Goal: Communication & Community: Answer question/provide support

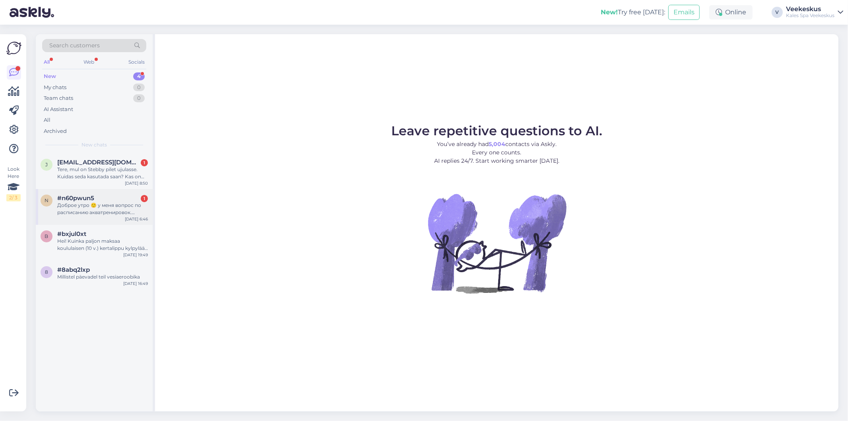
click at [123, 210] on div "Доброе утро 🙂 у меня вопрос по расписанию акватренировок. Раньше произошёл пере…" at bounding box center [102, 209] width 91 height 14
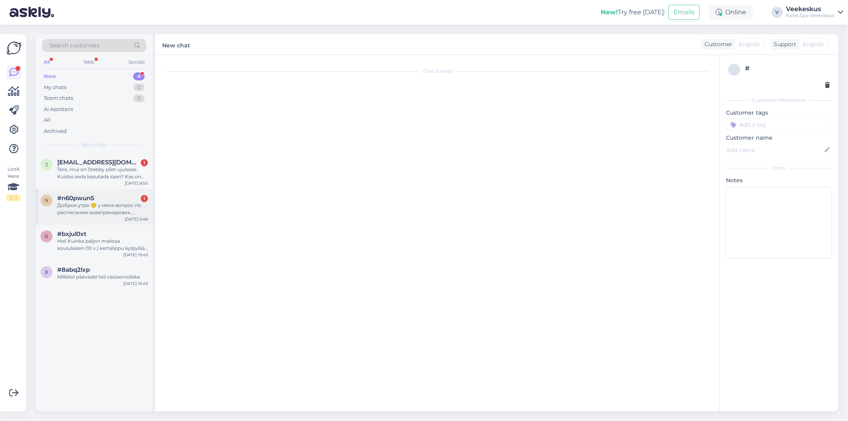
scroll to position [877, 0]
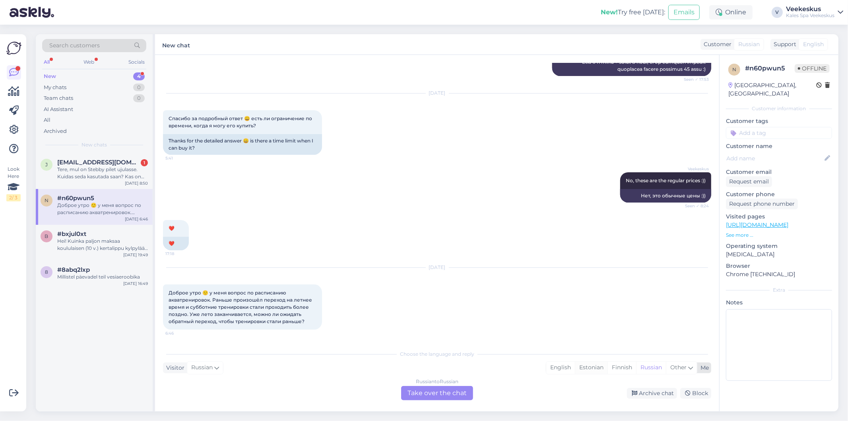
click at [590, 373] on div "Estonian" at bounding box center [591, 368] width 33 height 12
click at [459, 394] on div "Russian to Estonian Take over the chat" at bounding box center [437, 393] width 72 height 14
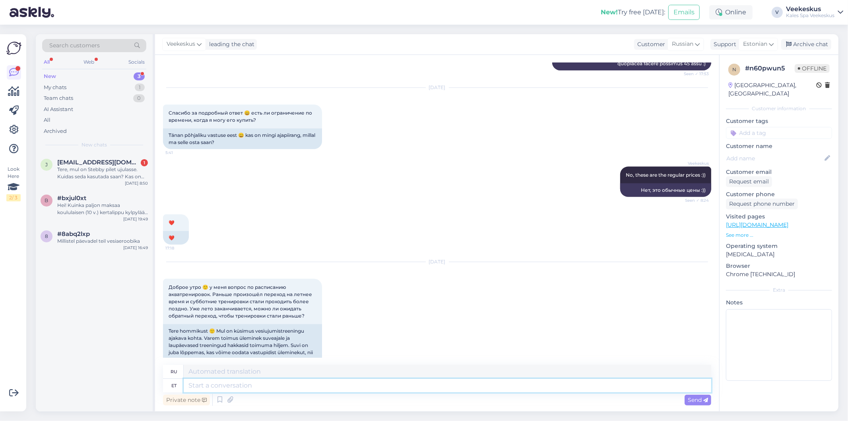
click at [269, 386] on textarea at bounding box center [448, 386] width 528 height 14
type textarea "Tere!"
type textarea "Привет!"
type textarea "Tere! Meil"
type textarea "Привет! Мы"
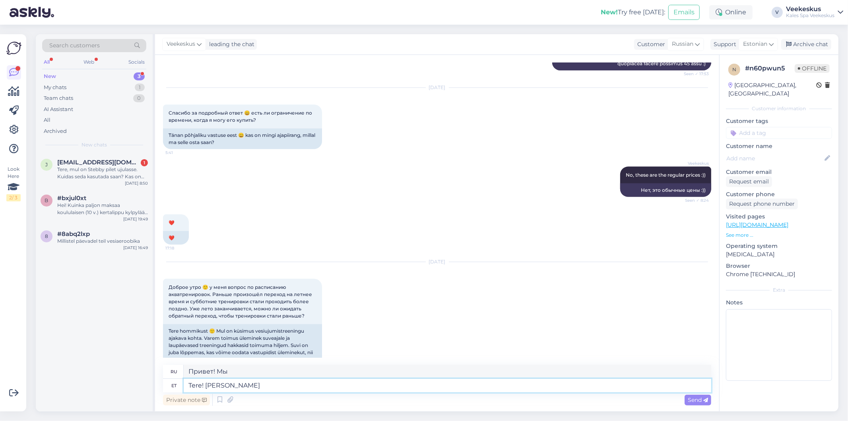
type textarea "Tere! [PERSON_NAME]"
type textarea "Здравствуйте! Мы открылись."
type textarea "Tere! [PERSON_NAME].ekuajad"
type textarea "Здравствуйте! Наши lahtiol.ekuajad"
type textarea "Tere! [PERSON_NAME].ekuajad muutu"
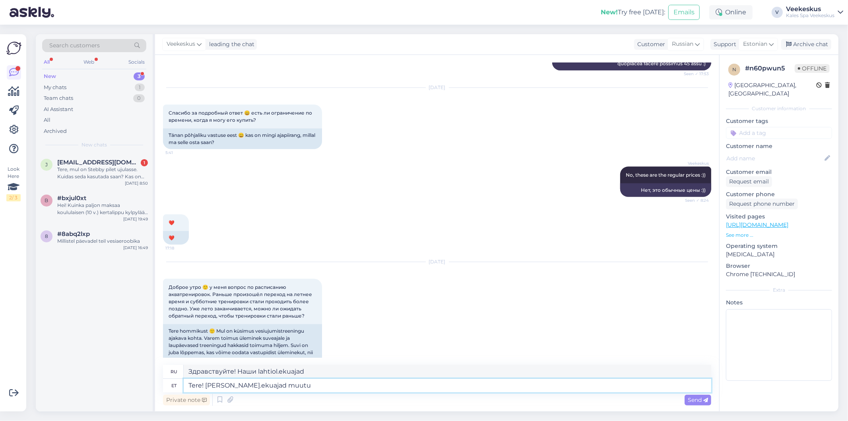
type textarea "Здравствуйте! lahtiol.ekuajad изменились."
type textarea "Tere! [PERSON_NAME].ekuajad muutuvad"
type textarea "Здравствуйте! lahtiol.ekuajad меняются."
type textarea "Tere! [PERSON_NAME].ekuajad muutuvad ning"
type textarea "Здравствуйте! Наши lahtiol.ekuajad меняются."
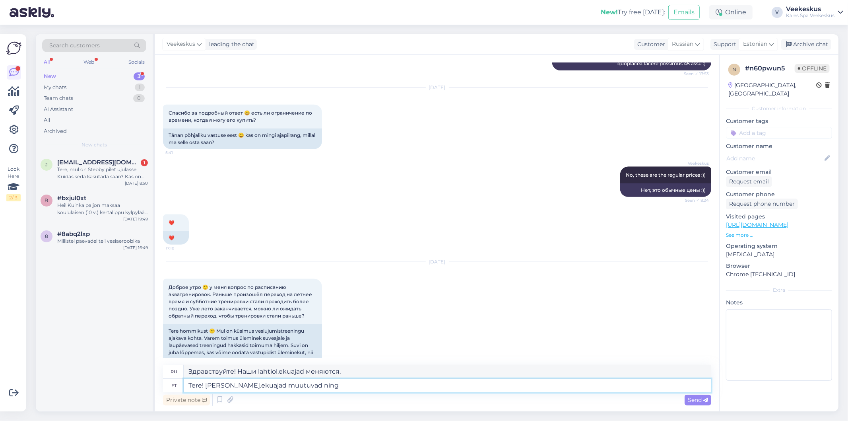
click at [243, 388] on textarea "Tere! [PERSON_NAME].ekuajad muutuvad ning" at bounding box center [448, 386] width 528 height 14
type textarea "Tere! Meie lahtiolekuajad muutuvad ning"
type textarea "Здравствуйте! Наши часы работы меняются."
click at [340, 387] on textarea "Tere! Meie lahtiolekuajad muutuvad ning" at bounding box center [448, 386] width 528 height 14
type textarea "Tere! Meie lahtiolekuajad muutuvad ning 2 s"
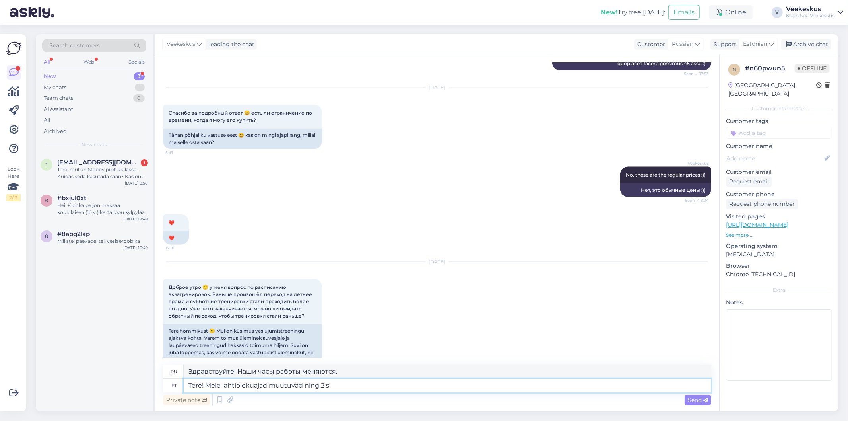
type textarea "Здравствуйте! Наши часы работы меняются и 2"
type textarea "Tere! Meie lahtiolekuajad muutuvad ning 2 septemrist"
type textarea "Здравствуйте! Часы работы меняются, и со 2 сентября"
click at [321, 383] on textarea "Tere! Meie lahtiolekuajad muutuvad ning 2 septemrist" at bounding box center [448, 386] width 528 height 14
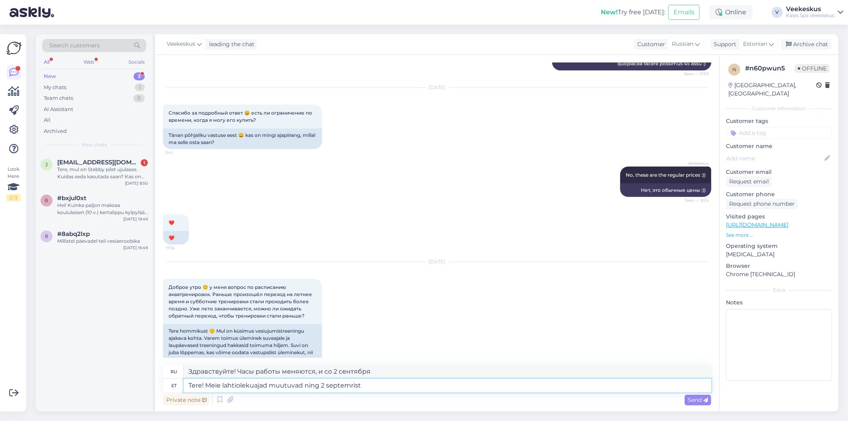
click at [327, 387] on textarea "Tere! Meie lahtiolekuajad muutuvad ning 2 septemrist" at bounding box center [448, 386] width 528 height 14
click at [324, 388] on textarea "Tere! Meie lahtiolekuajad muutuvad ning 2 septemrist" at bounding box center [448, 386] width 528 height 14
type textarea "Tere! Meie lahtiolekuajad muutuvad ning 2., septemrist"
type textarea "Здравствуйте! Часы работы меняются, и со 2., сентября"
click at [364, 377] on textarea "Здравствуйте! Часы работы меняются, и со 2., сентября" at bounding box center [448, 372] width 528 height 14
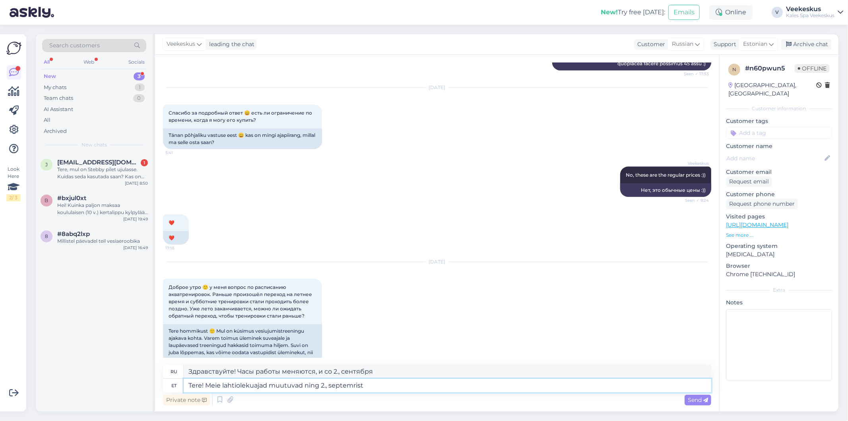
click at [367, 391] on textarea "Tere! Meie lahtiolekuajad muutuvad ning 2., septemrist" at bounding box center [448, 386] width 528 height 14
click at [326, 386] on textarea "Tere! Meie lahtiolekuajad muutuvad ning 2., septemrist" at bounding box center [448, 386] width 528 height 14
click at [332, 390] on textarea "Tere! Meie lahtiolekuajad muutuvad ning 2., septemrist" at bounding box center [448, 386] width 528 height 14
click at [327, 391] on textarea "Tere! Meie lahtiolekuajad muutuvad ning 2., septemrist" at bounding box center [448, 386] width 528 height 14
type textarea "Tere! Meie lahtiolekuajad muutuvad ning 2. septemrist"
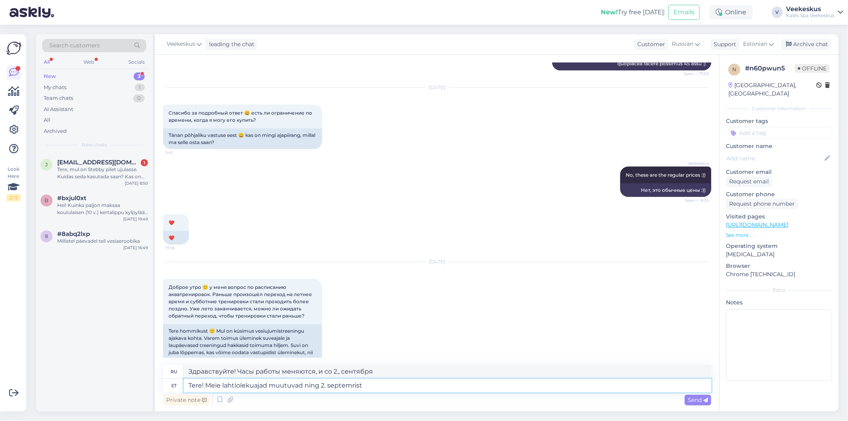
type textarea "Здравствуйте! Часы работы меняются, и со 2 сентября"
click at [362, 388] on textarea "Tere! Meie lahtiolekuajad muutuvad ning 2. septemrist" at bounding box center [448, 386] width 528 height 14
type textarea "Tere! Meie lahtiolekuajad muutuvad ning 2. septemrist-"
type textarea "Здравствуйте! Часы работы меняются, и со 2 сентября..."
type textarea "Tere! Meie lahtiolekuajad muutuvad ning 2. septemrist- 19"
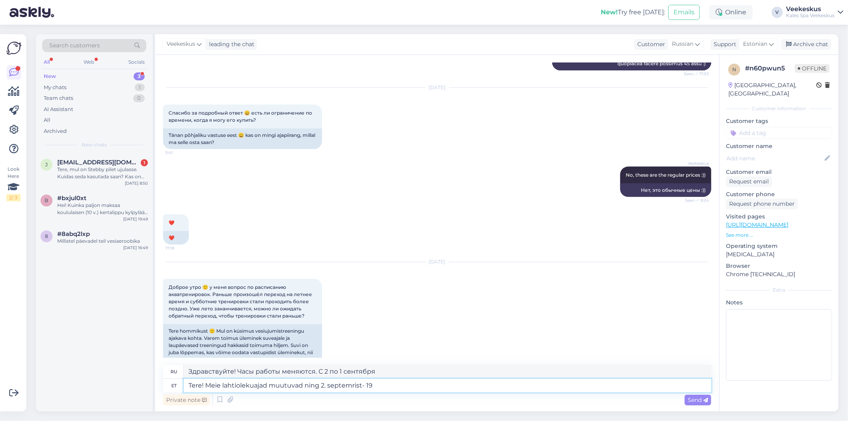
type textarea "Здравствуйте! Часы работы меняются: с 2 по 19 сентября."
type textarea "Tere! Meie lahtiolekuajad muutuvad ning 2. septemrist- 19,"
type textarea "Здравствуйте! Часы работы меняются. С 2 по 19 сентября"
type textarea "Tere! Meie lahtiolekuajad muutuvad ning 2. septemrist- 19"
type textarea "Здравствуйте! Часы работы меняются: с 2 по 19 сентября."
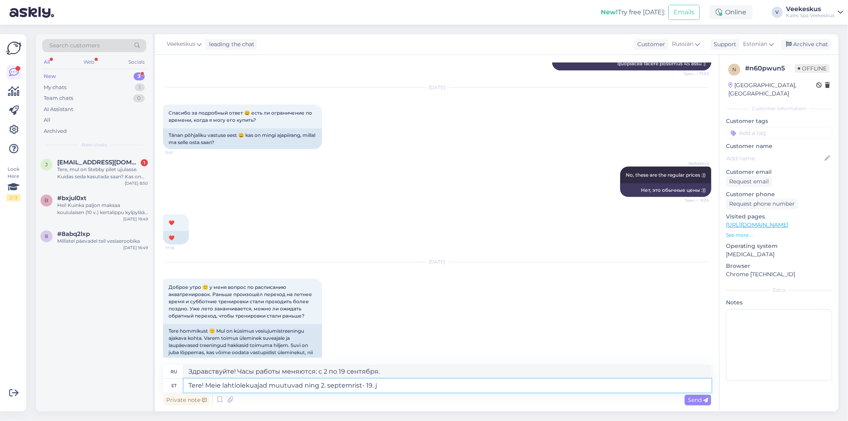
type textarea "Tere! Meie lahtiolekuajad muutuvad ning 2. septemrist- 19. ju"
type textarea "Здравствуйте! Часы работы меняются: с 2 по 19 сентября."
type textarea "Tere! Meie lahtiolekuajad muutuvad ning 2. septemrist- 19. juu"
type textarea "Здравствуйте! Часы работы меняются. С 2 сентября по 19 июля"
type textarea "Tere! Meie lahtiolekuajad muutuvad ning 2. septemrist- [DATE]"
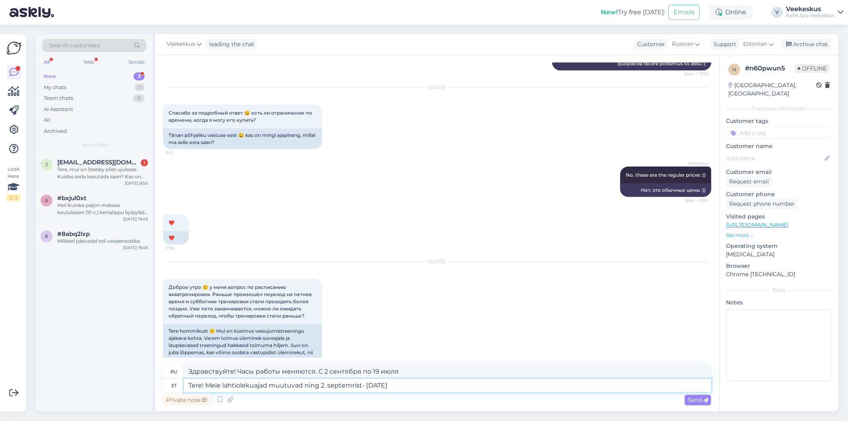
type textarea "Здравствуйте! Часы работы меняются. С 2 сентября по 19 июня"
type textarea "Tere! Meie lahtiolekuajad muutuvad ning 2. septemrist- 19. juunin"
type textarea "Здравствуйте! Часы работы меняются: с 2 сентября по 19 июня."
type textarea "Tere! Meie lahtiolekuajad muutuvad ning 2. septemrist- [DATE]"
type textarea "Здравствуйте! Часы работы меняются. С 2 сентября по 19 июня"
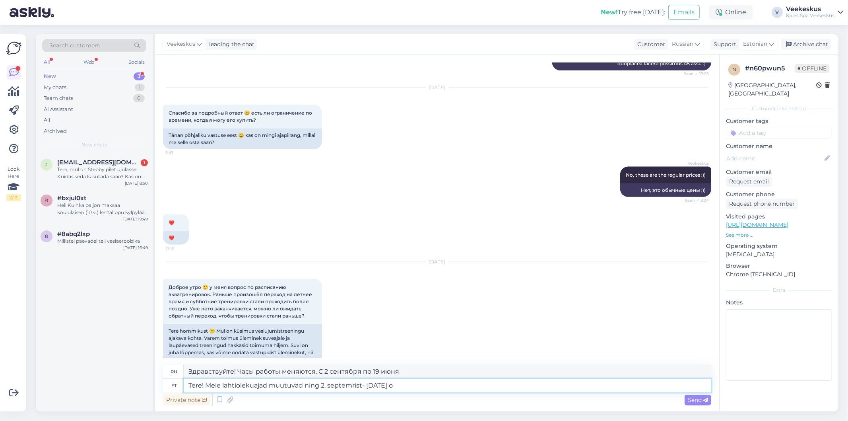
type textarea "Tere! Meie lahtiolekuajad muutuvad ning 2. septemrist- [DATE] ol"
type textarea "Здравствуйте! Наш график работы меняется, и со 2 сентября по 19 июня мы будем з…"
type textarea "Tere! Meie lahtiolekuajad muutuvad ning 2. septemrist- [DATE] ole"
type textarea "Здравствуйте! Наш график работы меняется, и с 2 сентября по 19 июня мы будем за…"
type textarea "Tere! Meie lahtiolekuajad muutuvad ning 2. septemrist- [DATE] olem"
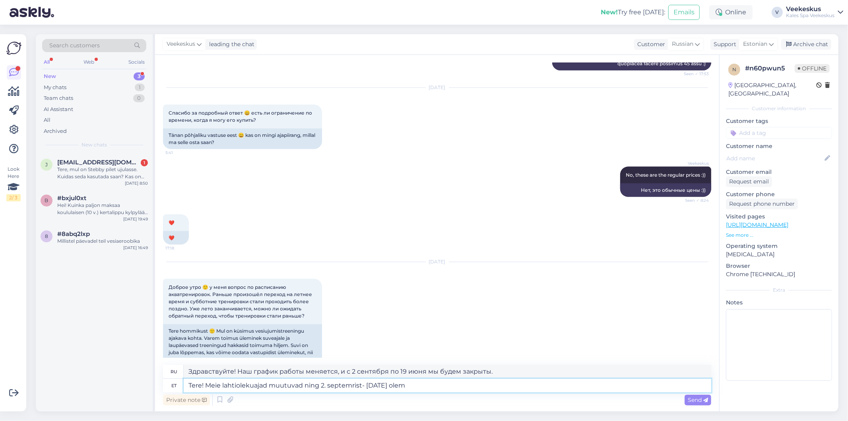
type textarea "Здравствуйте! Наш график работы меняется, и со 2 сентября по 19 июня мы будем з…"
type textarea "Tere! Meie lahtiolekuajad muutuvad ning 2. septemrist- [DATE] oleme"
type textarea "Здравствуйте! Наш график работы меняется, и с 2 сентября по 19 июня мы будем"
type textarea "Tere! Meie lahtiolekuajad muutuvad ning 2. septemrist- [DATE] oleme m"
type textarea "Здравствуйте! Наш график работы меняется, и со 2 сентября по 19 июня мы будем з…"
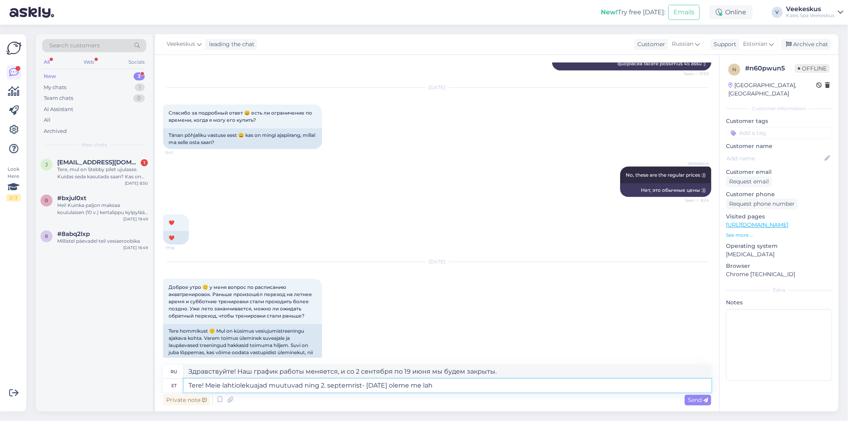
type textarea "Tere! Meie lahtiolekuajad muutuvad ning 2. septemrist- [DATE] oleme me laht"
type textarea "Здравствуйте! Часы работы меняются, и мы будем закрыты с 2 сентября по 19 июня."
type textarea "Tere! Meie lahtiolekuajad muutuvad ning 2. septemrist- [DATE] oleme me [PERSON_…"
type textarea "Здравствуйте! Наш график работы меняется, и мы будем работать с 2 сентября по 1…"
type textarea "Tere! Meie lahtiolekuajad muutuvad ning 2. septemrist- [DATE] oleme me [PERSON_…"
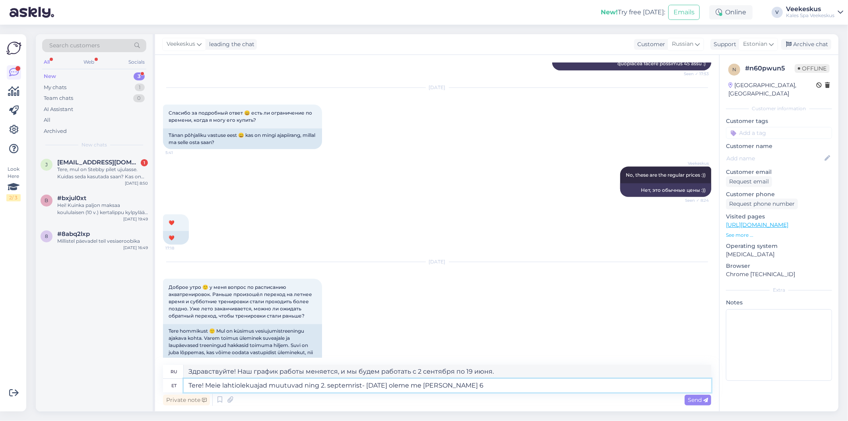
type textarea "Здравствуйте! Наш график работы меняется. С 2 сентября по 19 июня мы будем рабо…"
type textarea "Tere! Meie lahtiolekuajad muutuvad ning 2. septemrist- [DATE] oleme me [PERSON_…"
type textarea "Здравствуйте! Наш график работы меняется, и с 2 сентября по 19 июня мы будем ра…"
type textarea "Tere! Meie lahtiolekuajad muutuvad ning 2. septemrist- [DATE] oleme me [PERSON_…"
type textarea "Здравствуйте! Наш график работы меняется. С 2 сентября по 19 июня мы будем рабо…"
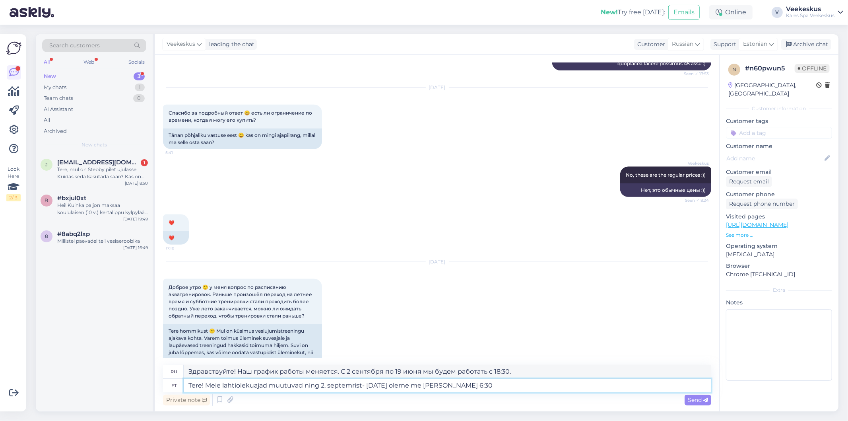
type textarea "Tere! Meie lahtiolekuajad muutuvad ning 2. septemrist- [DATE] oleme me [PERSON_…"
type textarea "Здравствуйте! Наш график работы меняется. С 2 сентября по 19 июня мы будем рабо…"
type textarea "Tere! Meie lahtiolekuajad muutuvad ning 2. septemrist- [DATE] oleme me [PERSON_…"
type textarea "Здравствуйте! Наш график работы меняется. С 2 сентября по 19 июня мы будем рабо…"
type textarea "Tere! Meie lahtiolekuajad muutuvad ning 2. septemrist- [DATE] oleme me [PERSON_…"
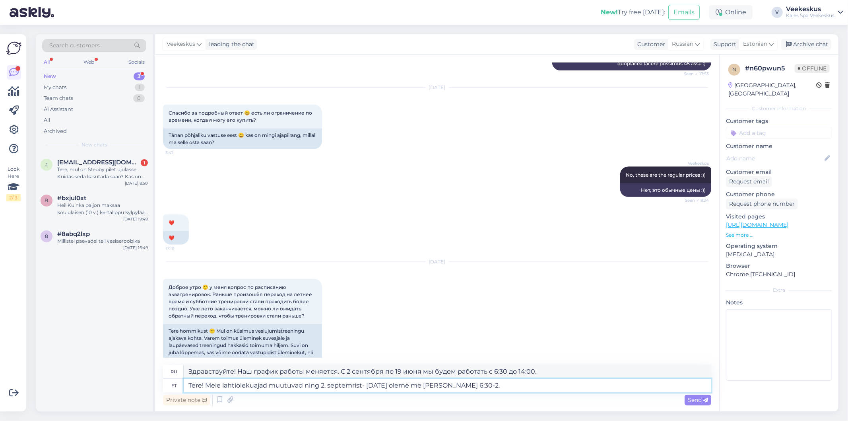
type textarea "Здравствуйте! Наш график работы меняется: со 2 сентября по 19 июня мы будем раб…"
type textarea "Tere! Meie lahtiolekuajad muutuvad ning 2. septemrist- [DATE] oleme me [PERSON_…"
type textarea "Здравствуйте! Наш график работы меняется. С 2 сентября по 19 июня мы будем рабо…"
type textarea "Tere! Meie lahtiolekuajad muutuvad ning 2. septemrist- [DATE][PERSON_NAME] me […"
type textarea "Здравствуйте! Наш график работы меняется. С 2 сентября по 19 июня мы будем рабо…"
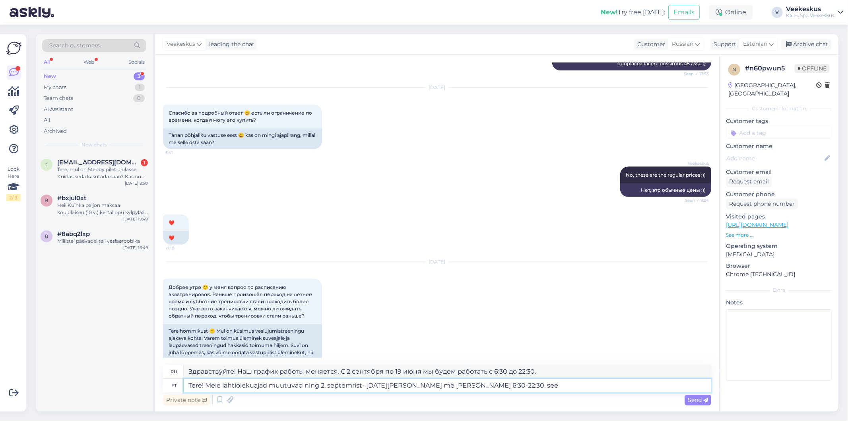
type textarea "Tere! Meie lahtiolekuajad muutuvad ning 2. septemrist- [DATE][PERSON_NAME] me […"
type textarea "Здравствуйте! Часы работы меняются. С 2 сентября по 19 июня мы будем работать с…"
type textarea "Tere! Meie lahtiolekuajad muutuvad ning 2. septemrist- [DATE] oleme me [PERSON_…"
type textarea "Здравствуйте! Часы работы меняются. С 2 сентября по 19 июня мы будем работать с…"
type textarea "Tere! Meie lahtiolekuajad muutuvad ning 2. septemrist- [DATE] oleme me [PERSON_…"
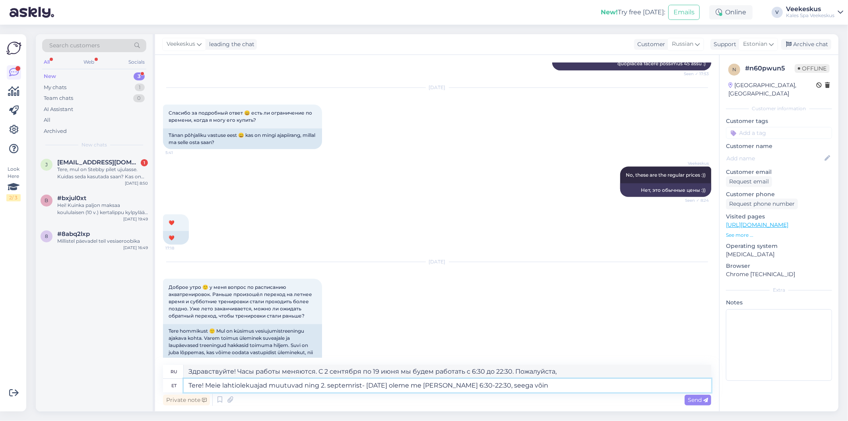
type textarea "Здравствуйте! Часы работы меняются. С 2 сентября по 19 июня мы будем работать с…"
type textarea "Tere! Meie lahtiolekuajad muutuvad ning 2. septemrist- [DATE] oleme me [PERSON_…"
type textarea "Здравствуйте! Наш график работы меняется. С 2 сентября по 19 июня мы будем рабо…"
type textarea "Tere! Meie lahtiolekuajad muutuvad ning 2. septemrist- [DATE] oleme me [PERSON_…"
type textarea "Здравствуйте! Часы работы меняются. С 2 сентября по 19 июня мы будем работать с…"
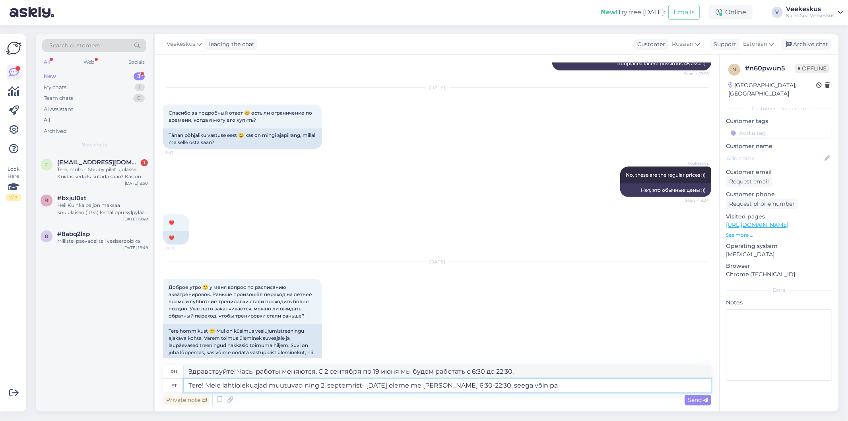
type textarea "Tere! Meie lahtiolekuajad muutuvad ning 2. septemrist- [DATE] oleme me [PERSON_…"
type textarea "Здравствуйте! Наш график работы меняется. С 2 сентября по 19 июня мы будем рабо…"
type textarea "Tere! Meie lahtiolekuajad muutuvad ning 2. septemrist- [DATE] oleme me [PERSON_…"
type textarea "Здравствуйте! Часы работы меняются. С 2 сентября по 19 июня мы будем работать с…"
type textarea "Tere! Meie lahtiolekuajad muutuvad ning 2. septemrist- [DATE] oleme me [PERSON_…"
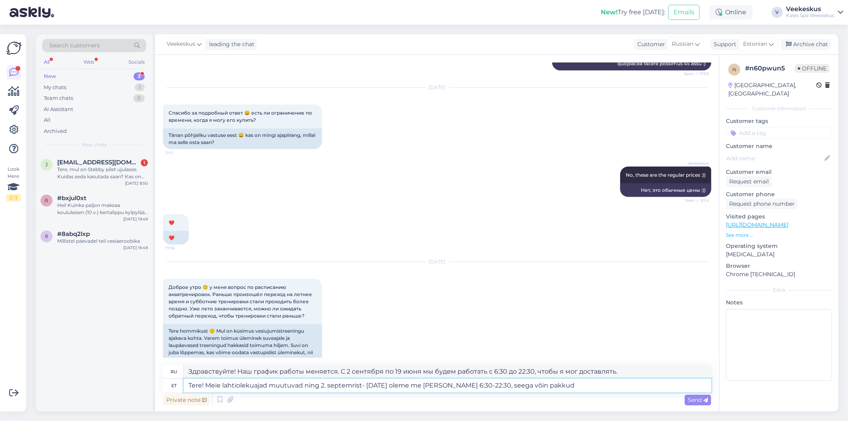
type textarea "Здравствуйте! Часы работы меняются. С 2 сентября по 19 июня мы будем работать с…"
type textarea "Tere! Meie lahtiolekuajad muutuvad ning 2. septemrist- [DATE] oleme me [PERSON_…"
type textarea "Здравствуйте! Часы работы меняются. С 2 сентября по 19 июня мы будем работать с…"
type textarea "Tere! Meie lahtiolekuajad muutuvad ning 2. septemrist- [DATE] oleme me [PERSON_…"
type textarea "Здравствуйте! Наш график работы меняется, и с 2 сентября по 19 июня мы будем ра…"
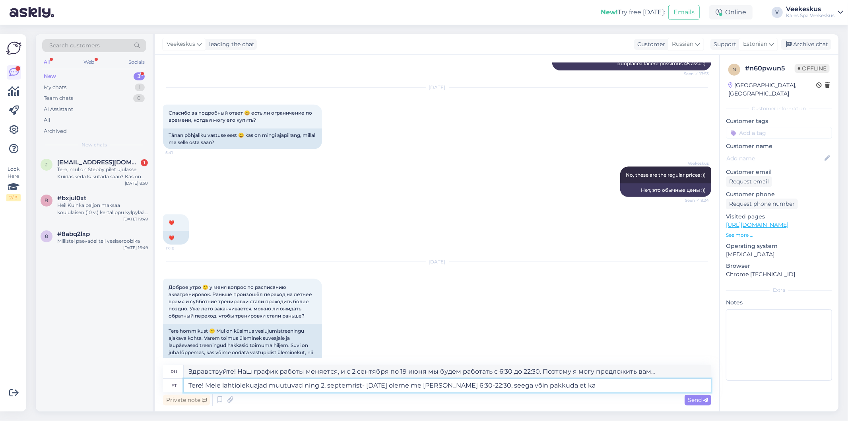
type textarea "Tere! Meie lahtiolekuajad muutuvad ning 2. septemrist- [DATE] oleme me [PERSON_…"
type textarea "Здравствуйте! Часы работы меняются. С 2 сентября по 19 июня мы будем работать с…"
type textarea "Tere! Meie lahtiolekuajad muutuvad ning 2. septemrist- [DATE] oleme me [PERSON_…"
type textarea "Здравствуйте! У нас меняется время работы, и с 2 сентября по 19 июня мы будем р…"
type textarea "Tere! Meie lahtiolekuajad muutuvad ning 2. septemrist- [DATE] oleme me [PERSON_…"
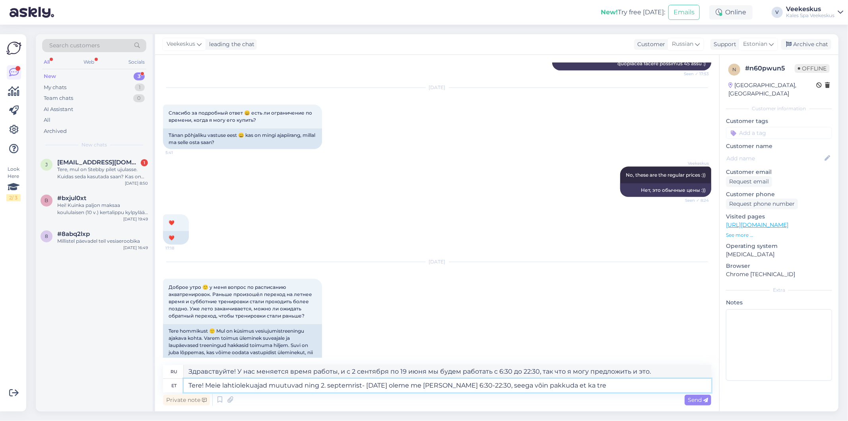
type textarea "Здравствуйте! Часы работы меняются, и с 2 сентября по 19 июня мы будем работать…"
type textarea "Tere! Meie lahtiolekuajad muutuvad ning 2. septemrist- [DATE] oleme me [PERSON_…"
type textarea "Здравствуйте! Наш график работы меняется, и со 2 сентября по 19 июня мы будем р…"
type textarea "Tere! Meie lahtiolekuajad muutuvad ning 2. septemrist- [DATE] oleme me [PERSON_…"
type textarea "Здравствуйте! Часы работы меняются. С 2 сентября по 19 июня мы будем работать с…"
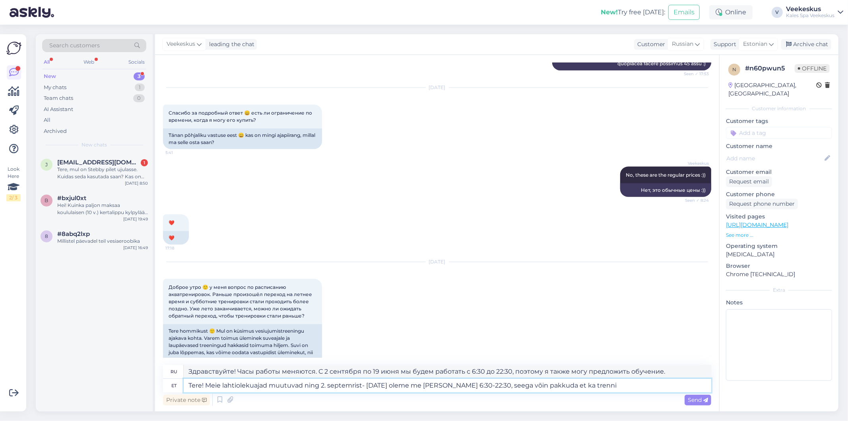
type textarea "Tere! Meie lahtiolekuajad muutuvad ning 2. septemrist- [DATE] oleme me [PERSON_…"
type textarea "Здравствуйте! Часы работы меняются, и со 2 сентября по 19 июня мы будем работат…"
type textarea "Tere! Meie lahtiolekuajad muutuvad ning 2. septemrist- [DATE] oleme me [PERSON_…"
type textarea "Здравствуйте! Часы работы меняются, и со 2 сентября по 19 июня мы будем работат…"
type textarea "Tere! Meie lahtiolekuajad muutuvad ning 2. septemrist- [DATE] oleme me [PERSON_…"
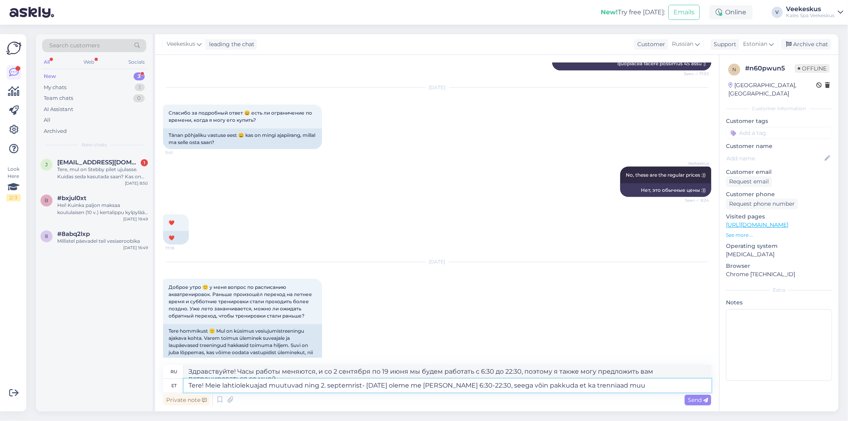
type textarea "Здравствуйте! Часы работы меняются, и с 2 сентября по 19 июня мы будем работать…"
type textarea "Tere! Meie lahtiolekuajad muutuvad ning 2. septemrist- [DATE] oleme me [PERSON_…"
type textarea "Здравствуйте! Часы работы меняются: с 2 сентября по 19 июня мы будем работать с…"
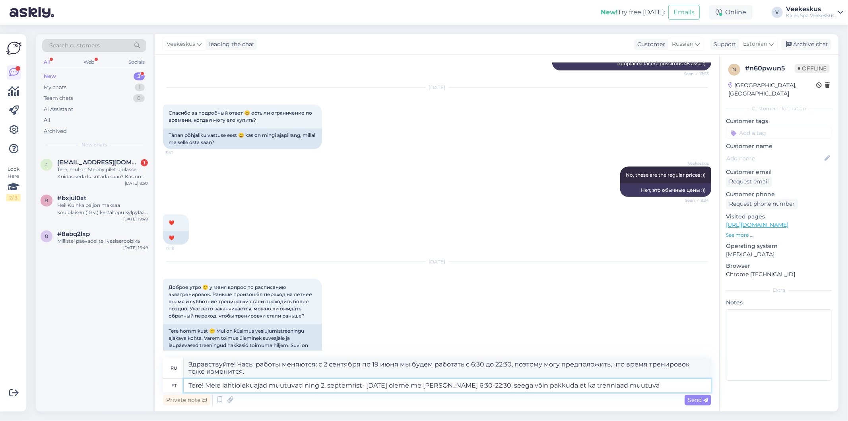
type textarea "Tere! Meie lahtiolekuajad muutuvad ning 2. septemrist- [DATE] oleme me [PERSON_…"
type textarea "Здравствуйте! Часы работы меняются: с 2 сентября по 19 июня мы будем работать с…"
type textarea "Tere! Meie lahtiolekuajad muutuvad ning 2. septemrist- [DATE] oleme me [PERSON_…"
type textarea "Здравствуйте! Часы работы меняются, и с 2 сентября по 19 июня мы будем работать…"
type textarea "Tere! Meie lahtiolekuajad muutuvad ning 2. septemrist- [DATE] oleme me [PERSON_…"
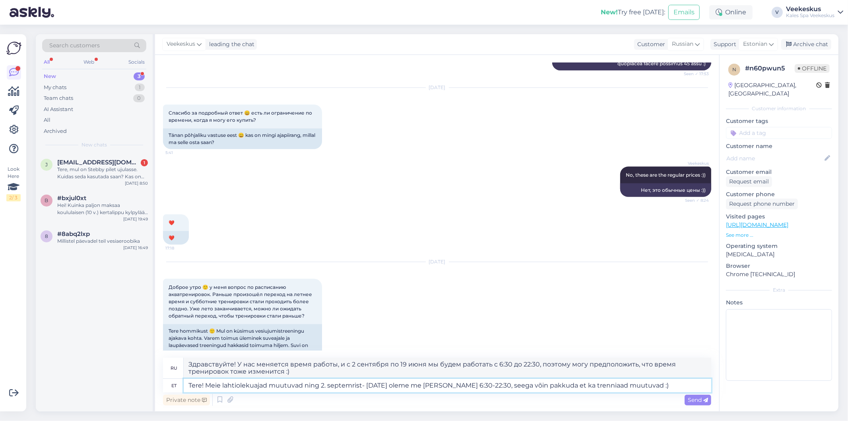
type textarea "Здравствуйте! Часы работы меняются, и с 2 сентября по 19 июня мы будем работать…"
click at [648, 383] on textarea "Tere! Meie lahtiolekuajad muutuvad ning 2. septemrist- [DATE] oleme me [PERSON_…" at bounding box center [448, 386] width 528 height 14
click at [647, 383] on textarea "Tere! Meie lahtiolekuajad muutuvad ning 2. septemrist- [DATE] oleme me [PERSON_…" at bounding box center [448, 386] width 528 height 14
type textarea "Tere! Meie lahtiolekuajad muutuvad ning 2. septemrist- [DATE] oleme me [PERSON_…"
type textarea "Здравствуйте! У нас меняется время работы, и с 2 сентября по 19 июня мы будем р…"
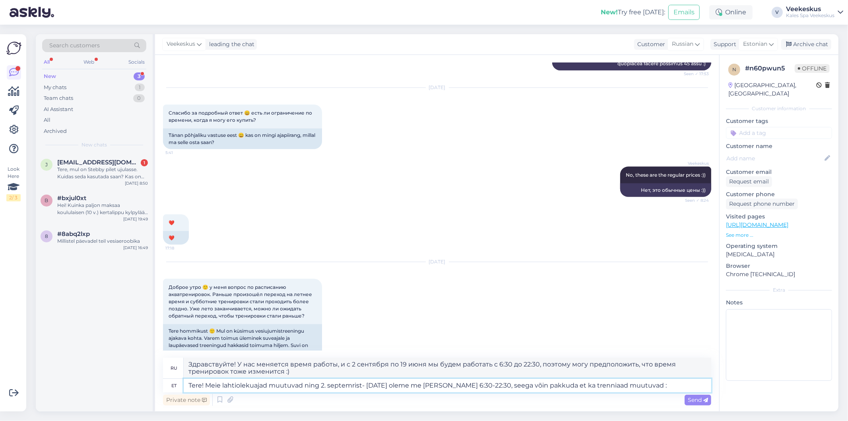
type textarea "Tere! Meie lahtiolekuajad muutuvad ning 2. septemrist- [DATE] oleme me [PERSON_…"
type textarea "Здравствуйте! Часы работы меняются: с 2 сентября по 19 июня мы будем работать с…"
type textarea "Tere! Meie lahtiolekuajad muutuvad ning 2. septemrist- [DATE] oleme me [PERSON_…"
type textarea "Здравствуйте! Часы работы меняются. С 2 сентября по 19 июня мы будем работать с…"
type textarea "Tere! Meie lahtiolekuajad muutuvad ning 2. septemrist- [DATE] oleme me [PERSON_…"
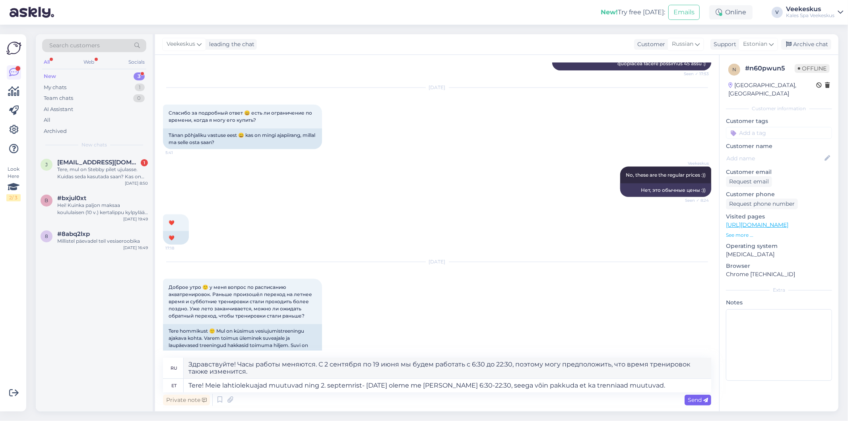
click at [691, 403] on div "Send" at bounding box center [698, 400] width 27 height 11
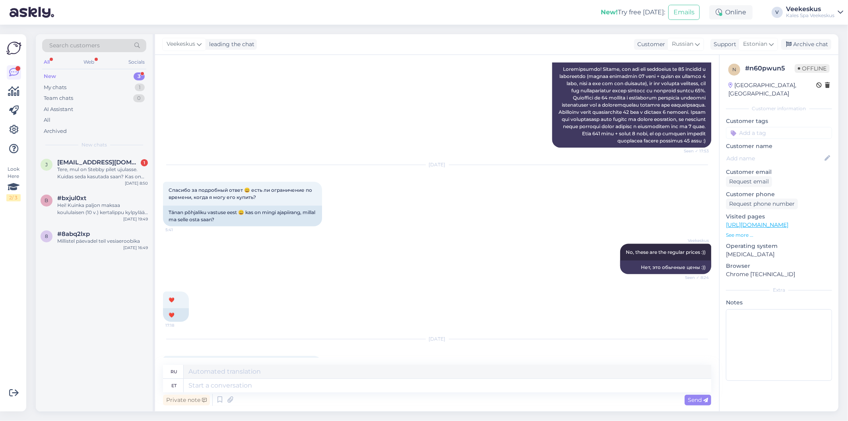
scroll to position [969, 0]
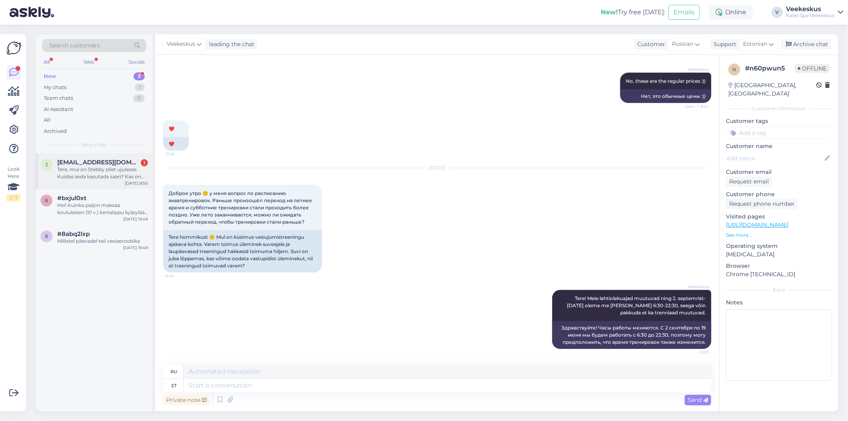
click at [69, 165] on span "[EMAIL_ADDRESS][DOMAIN_NAME]" at bounding box center [98, 162] width 83 height 7
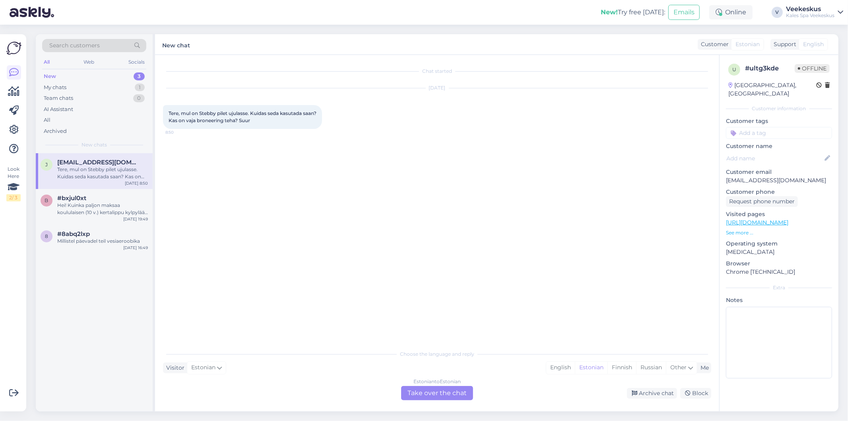
click at [463, 389] on div "Estonian to Estonian Take over the chat" at bounding box center [437, 393] width 72 height 14
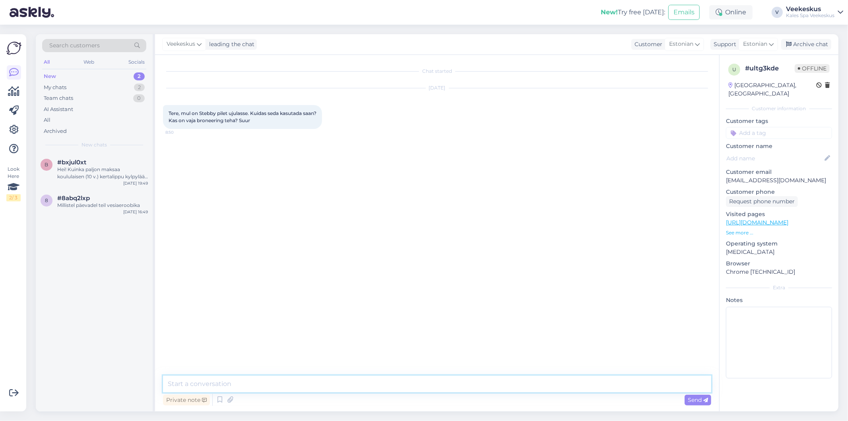
click at [433, 379] on textarea at bounding box center [437, 383] width 548 height 17
type textarea "Tere! Stebby piletit saate kasutada kohapeal [PERSON_NAME] broneeringuta. Võtke…"
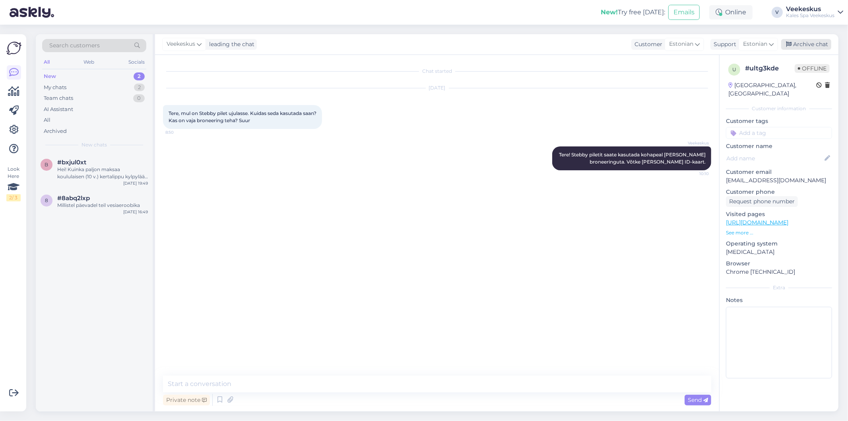
click at [799, 41] on div "Archive chat" at bounding box center [806, 44] width 50 height 11
click at [128, 174] on div "Hei! Kuinka paljon maksaa koululaisen (10 v.) kertalippu kylpylään viikonloppui…" at bounding box center [102, 173] width 91 height 14
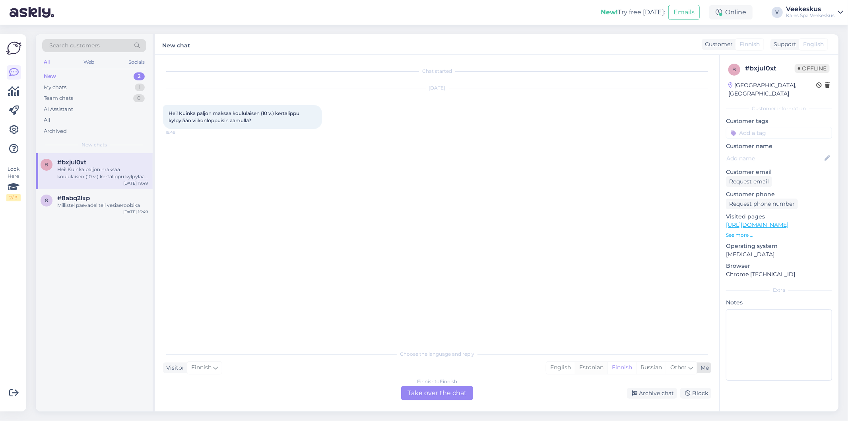
click at [591, 371] on div "Estonian" at bounding box center [591, 368] width 33 height 12
click at [471, 396] on div "Finnish to Estonian Take over the chat" at bounding box center [437, 393] width 72 height 14
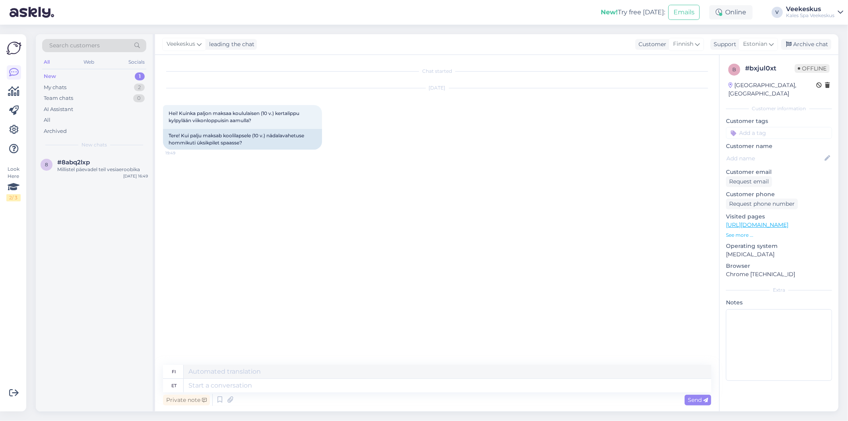
click at [458, 393] on div "Private note Send" at bounding box center [437, 399] width 548 height 15
click at [304, 386] on textarea at bounding box center [448, 386] width 528 height 14
type textarea "Tere!"
type textarea "Hei"
type textarea "Tere!"
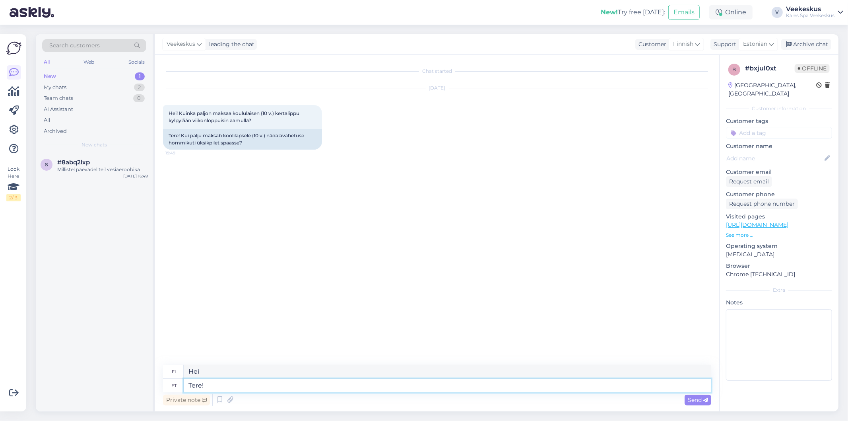
type textarea "Hei!"
type textarea "Tere! Lapsed"
type textarea "Hei! Lapset"
type textarea "Tere! Lapsed võivad"
type textarea "Hei! Lapset voivat"
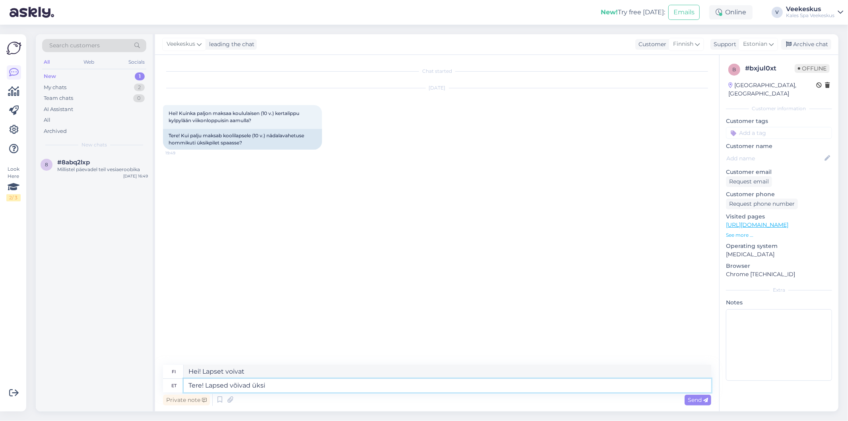
type textarea "Tere! Lapsed võivad üksi"
type textarea "Hei! Lapset voivat olla yksin"
type textarea "Tere! Lapsed võivad üksi ujuda"
type textarea "Hei! Lapset voivat uida yksin"
type textarea "Tere! Lapsed võivad üksi ujuda alat"
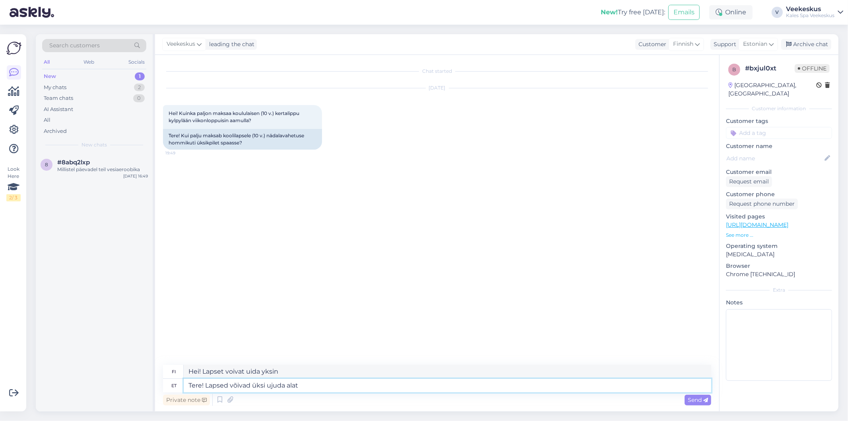
type textarea "Hei! Lapset voivat uida yksin koko ajan."
type textarea "Tere! Lapsed võivad üksi ujuda alates"
type textarea "Hei! Lapset voivat uida yksin alkaen"
type textarea "Tere! Lapsed võivad üksi ujuda alates 12"
type textarea "Hei! Lapset voivat uida yksin klo 12 alkaen"
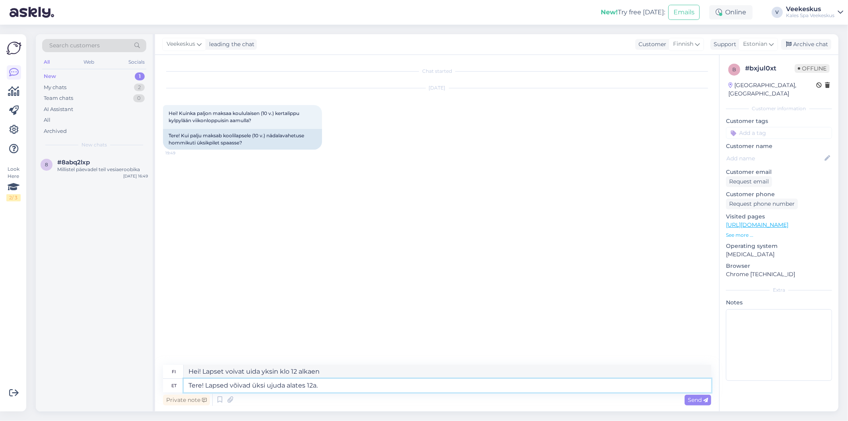
type textarea "Tere! Lapsed võivad üksi ujuda alates 12a."
type textarea "Hei! Lapset voivat uida yksin 12-vuotiaasta alkaen."
type textarea "Tere! Lapsed võivad üksi ujuda alates 12a. Selleks"
type textarea "Hei! Lapset voivat uida yksin 12-vuotiaasta alkaen. Tätä varten"
type textarea "Tere! Lapsed võivad üksi ujuda alates 12a. [PERSON_NAME]"
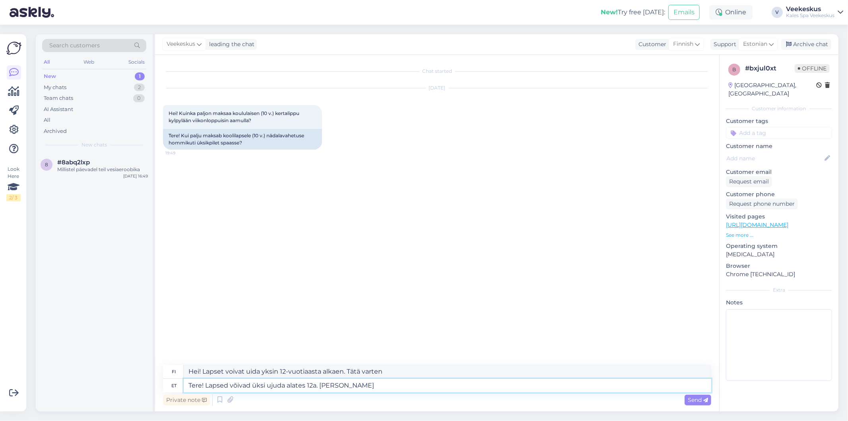
type textarea "Hei! Lapset voivat uida yksin 12-vuotiaasta alkaen. Siinä kaikki."
type textarea "Tere! Lapsed võivad üksi ujuda alates 12a. Selleks,"
type textarea "Hei! Lapset voivat uida yksin 12-vuotiaasta alkaen. Tätä varten"
type textarea "Tere! Lapsed võivad üksi ujuda alates 12a. Selleks, et laps"
type textarea "Hei! Lapset voivat uida yksin 12-vuotiaasta alkaen. Jotta"
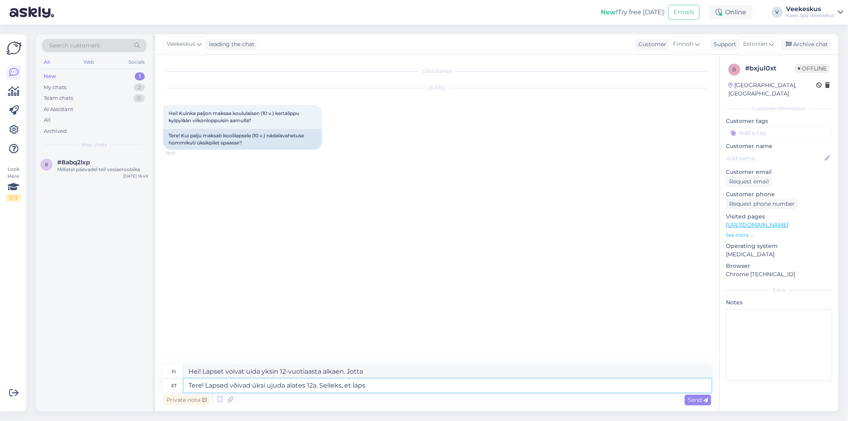
type textarea "Tere! Lapsed võivad üksi ujuda alates 12a. Selleks, et laps"
type textarea "Hei! Lapset voivat uida yksin 12-vuotiaasta alkaen. Jotta lapsi voi"
type textarea "Tere! Lapsed võivad üksi ujuda alates 12a. Selleks, et laps saaks"
type textarea "Hei! Lapset voivat uida yksin 12-vuotiaasta alkaen. Jotta lapsi olisi"
type textarea "Tere! Lapsed võivad üksi ujuda alates 12a. Selleks, et laps saaks ujuda"
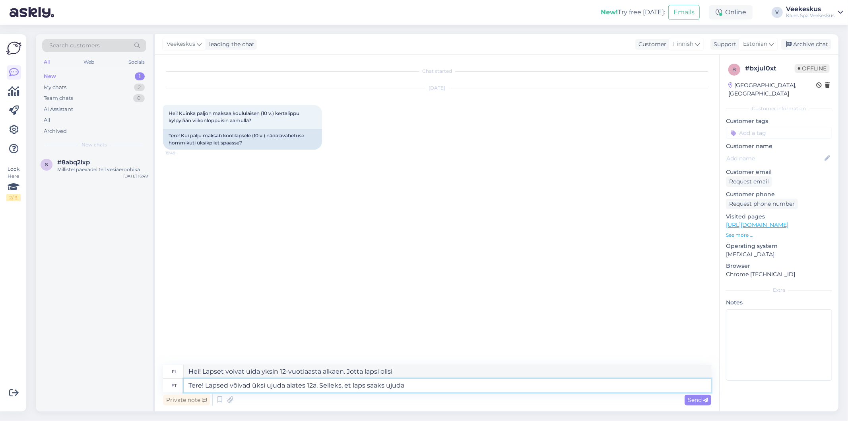
type textarea "Hei! Lapset voivat uida yksin 12-vuotiaasta alkaen. Jotta lapsi osaisi uida"
type textarea "Tere! Lapsed võivad üksi ujuda alates 12a. Selleks, et laps saaks ujuda üksi"
type textarea "Hei! Lapset voivat uida yksin 12-vuotiaasta alkaen. Jotta lapsi osaisi uida yks…"
type textarea "Tere! Lapsed võivad üksi ujuda alates 12a. Selleks, et laps saaks ujuda üksi o"
type textarea "Hei! Lapset voivat uida yksin 12-vuotiaasta alkaen. Jotta lapsi osaisi uida yks…"
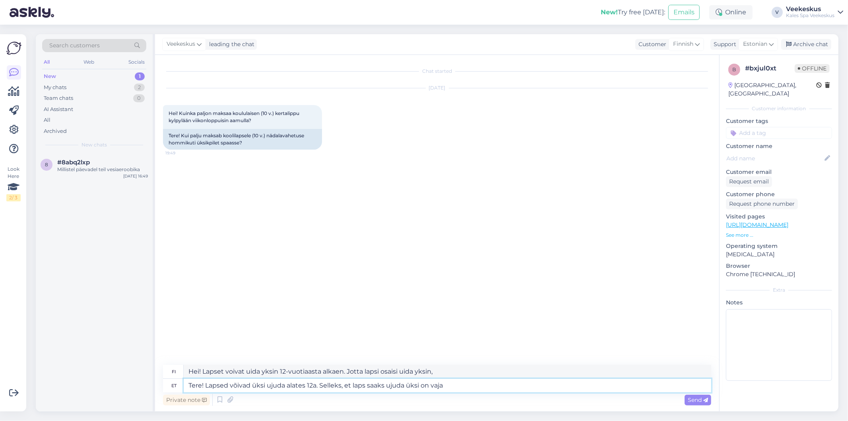
type textarea "Tere! Lapsed võivad üksi ujuda alates 12a. Selleks, et laps saaks ujuda üksi on…"
type textarea "Hei! Lapset voivat uida yksin 12-vuotiaasta alkaen. Jotta lapsi voi uida yksin,…"
type textarea "Tere! Lapsed võivad üksi ujuda alates 12a. Selleks, et laps saaks ujuda üksi on…"
type textarea "Hei! Lapset voivat uida yksin 12-vuotiaasta alkaen. Jotta lapsi voi uida yksin,…"
type textarea "Tere! Lapsed võivad üksi ujuda alates 12a. Selleks, et laps saaks ujuda üksi on…"
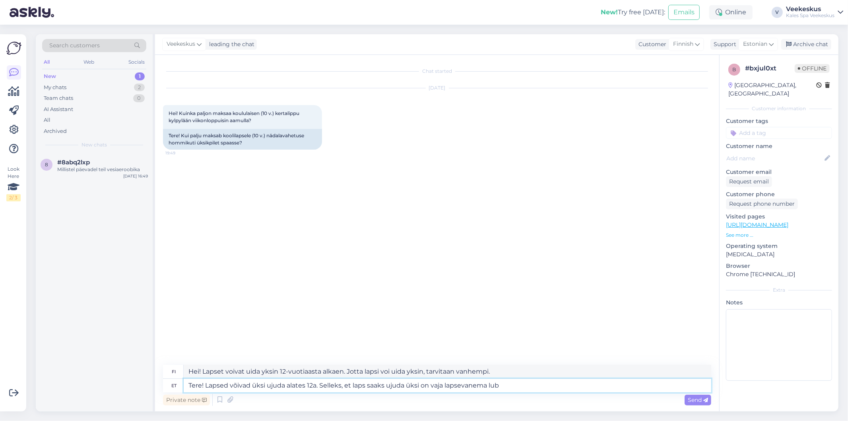
type textarea "Hei! Lapset voivat uida yksin 12-vuotiaasta alkaen. Jotta lapsi voi uida yksin,…"
type textarea "Tere! Lapsed võivad üksi ujuda alates 12a. Selleks, et laps saaks ujuda üksi on…"
type textarea "Hei! Lapset voivat uida yksin 12-vuotiaasta alkaen. Jotta lapsi voi uida yksin,…"
type textarea "Tere! Lapsed võivad üksi ujuda alates 12a. Selleks, et laps saaks ujuda üksi on…"
type textarea "Hei! Lapset voivat uida yksin 12-vuotiaasta alkaen. Lapsen yksin uimiseen tarvi…"
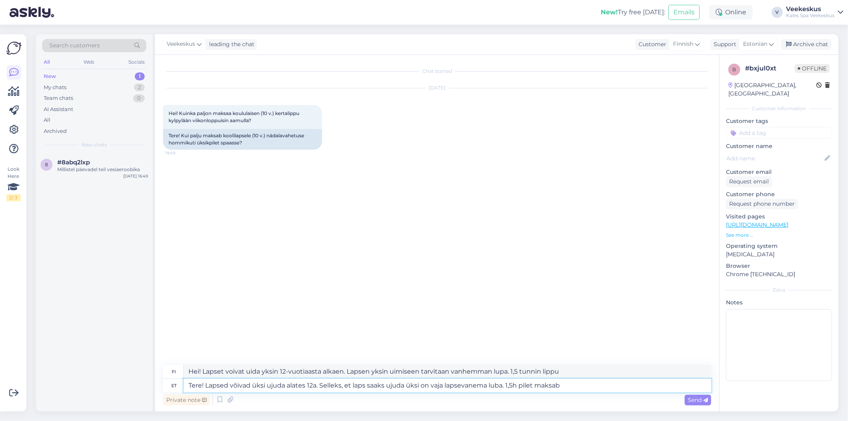
type textarea "Tere! Lapsed võivad üksi ujuda alates 12a. Selleks, et laps saaks ujuda üksi on…"
type textarea "Hei! Lapset voivat uida yksin 12-vuotiaasta alkaen. Lapsen yksin uimiseen tarvi…"
type textarea "Tere! Lapsed võivad üksi ujuda alates 12a. Selleks, et laps saaks ujuda üksi on…"
type textarea "Hei! Lapset voivat uida yksin 12-vuotiaasta alkaen. Lapsen yksin uimiseen tarvi…"
type textarea "Tere! Lapsed võivad üksi ujuda alates 12a. Selleks, et laps saaks ujuda üksi on…"
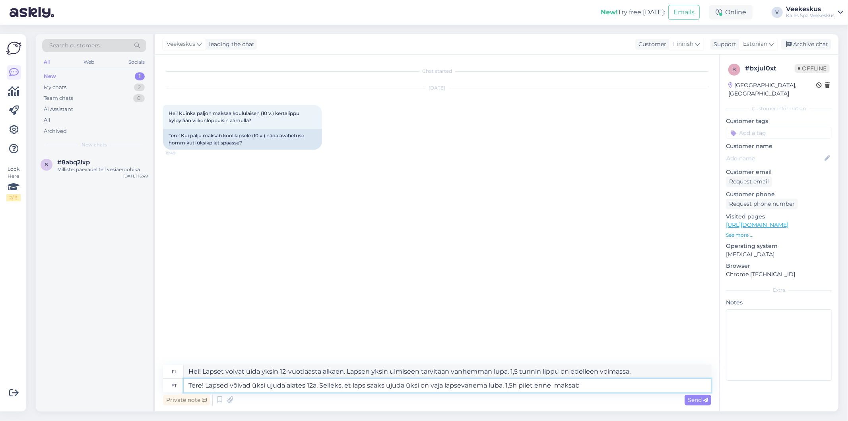
type textarea "Hei! Lapset voivat uida yksin 12-vuotiaasta alkaen. Lapsen yksin uimiseen tarvi…"
type textarea "Tere! Lapsed võivad üksi ujuda alates 12a. Selleks, et laps saaks ujuda üksi on…"
type textarea "Hei! Lapset voivat uida yksin 12-vuotiaasta alkaen. Jotta lapsi voi uida yksin,…"
type textarea "Tere! Lapsed võivad üksi ujuda alates 12a. Selleks, et laps saaks ujuda üksi on…"
type textarea "Hei! Lapset voivat uida yksin 12-vuotiaasta alkaen. Lapsen yksin uimiseen tarvi…"
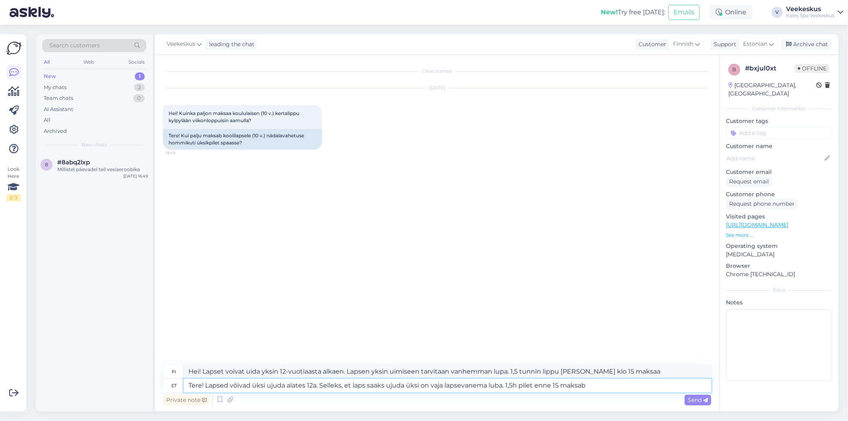
type textarea "Tere! Lapsed võivad üksi ujuda alates 12a. Selleks, et laps saaks ujuda üksi on…"
type textarea "Hei! Lapset voivat uida yksin 12-vuotiaasta alkaen. Lapsen yksin uimiseen tarvi…"
type textarea "Tere! Lapsed võivad üksi ujuda alates 12a. Selleks, et laps saaks ujuda üksi on…"
type textarea "Hei! Lapset voivat uida yksin 12-vuotiaasta alkaen. Lapsen yksin uimiseen tarvi…"
type textarea "Tere! Lapsed võivad üksi ujuda alates 12a. Selleks, et laps saaks ujuda üksi on…"
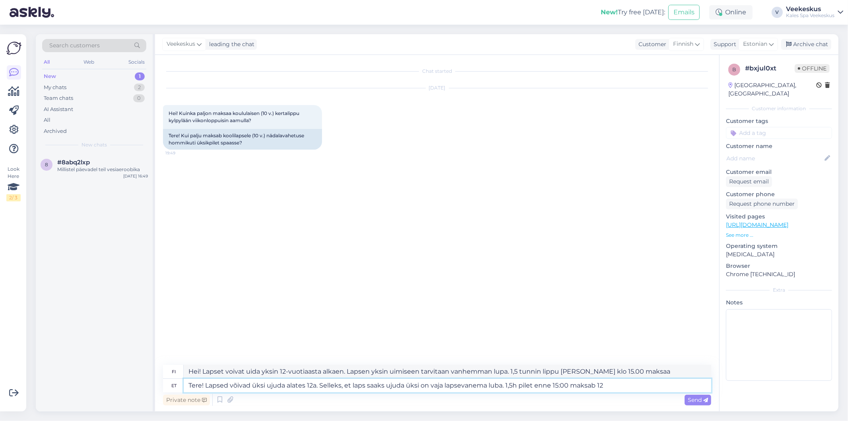
type textarea "Hei! Lapset voivat uida yksin 12-vuotiaasta alkaen. Jotta lapsi voi uida yksin,…"
type textarea "Tere! Lapsed võivad üksi ujuda alates 12a. Selleks, et laps saaks ujuda üksi on…"
type textarea "Hei! Lapset voivat uida yksin 12-vuotiaasta alkaen. Jotta lapsi voi uida yksin,…"
type textarea "Tere! Lapsed võivad üksi ujuda alates 12a. Selleks, et laps saaks ujuda üksi on…"
type textarea "Hei! Lapset voivat uida yksin 12-vuotiaasta alkaen. Lapsen yksin uimiseen tarvi…"
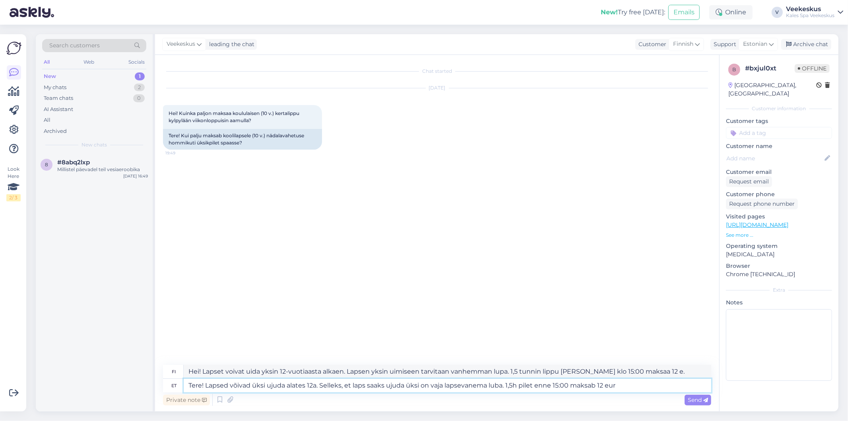
type textarea "Tere! Lapsed võivad üksi ujuda alates 12a. Selleks, et laps saaks ujuda üksi on…"
type textarea "Hei! Lapset voivat uida yksin 12-vuotiaasta alkaen. Lapsen yksin uimiseen tarvi…"
type textarea "Tere! Lapsed võivad üksi ujuda alates 12a. Selleks, et laps saaks ujuda üksi on…"
type textarea "Hei! Lapset voivat uida yksin 12-vuotiaasta alkaen. Jotta lapsi voi uida yksin,…"
type textarea "Tere! Lapsed võivad üksi ujuda alates 12a. Selleks, et laps saaks ujuda üksi on…"
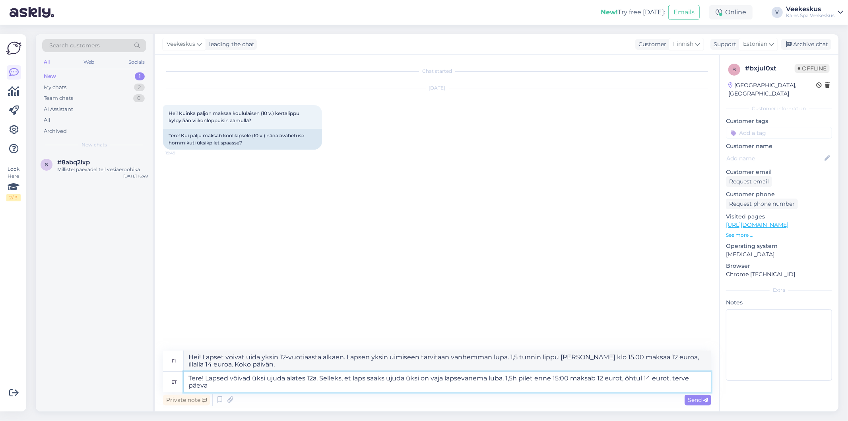
click at [674, 381] on textarea "Tere! Lapsed võivad üksi ujuda alates 12a. Selleks, et laps saaks ujuda üksi on…" at bounding box center [448, 381] width 528 height 21
click at [710, 402] on div "Send" at bounding box center [698, 400] width 27 height 11
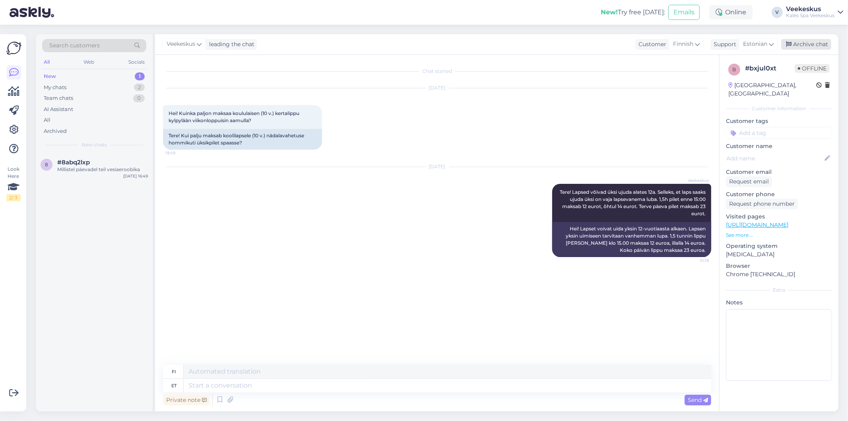
click at [807, 44] on div "Archive chat" at bounding box center [806, 44] width 50 height 11
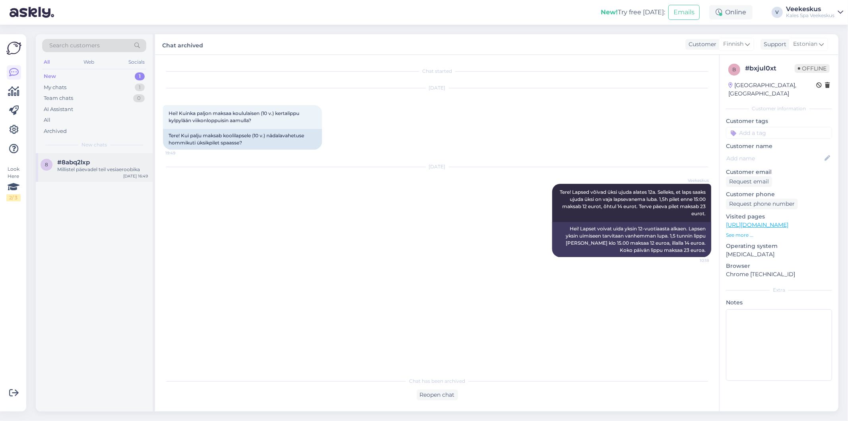
click at [108, 176] on div "8 #8abq2lxp Millistel päevadel teil vesiaeroobika [DATE] 16:49" at bounding box center [94, 167] width 117 height 29
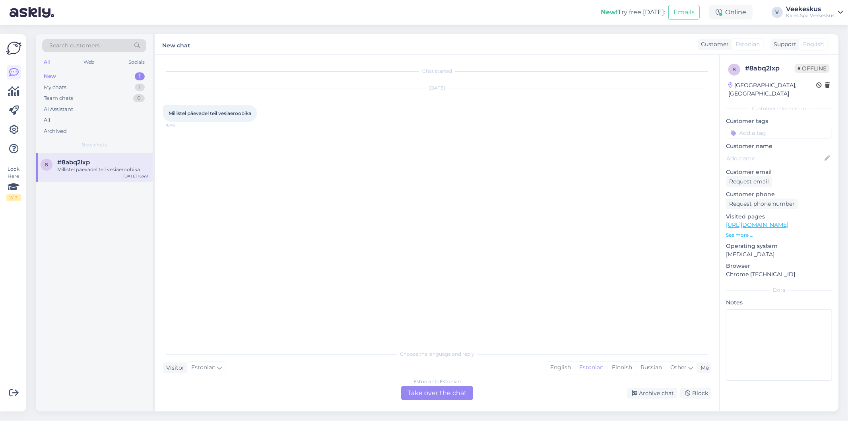
click at [448, 388] on div "Estonian to Estonian Take over the chat" at bounding box center [437, 393] width 72 height 14
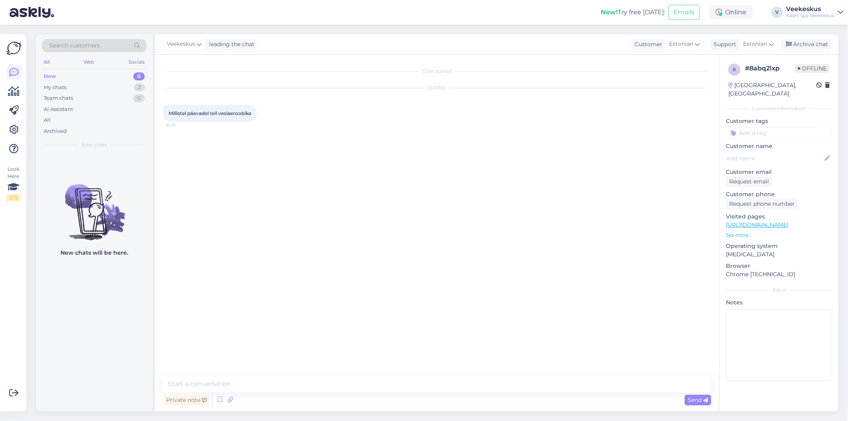
click at [416, 375] on div "Chat started [DATE] Millistel päevadel teil vesiaeroobika 16:49 Private note Se…" at bounding box center [437, 233] width 564 height 356
click at [410, 380] on textarea at bounding box center [437, 383] width 548 height 17
paste textarea "[URL][DOMAIN_NAME]"
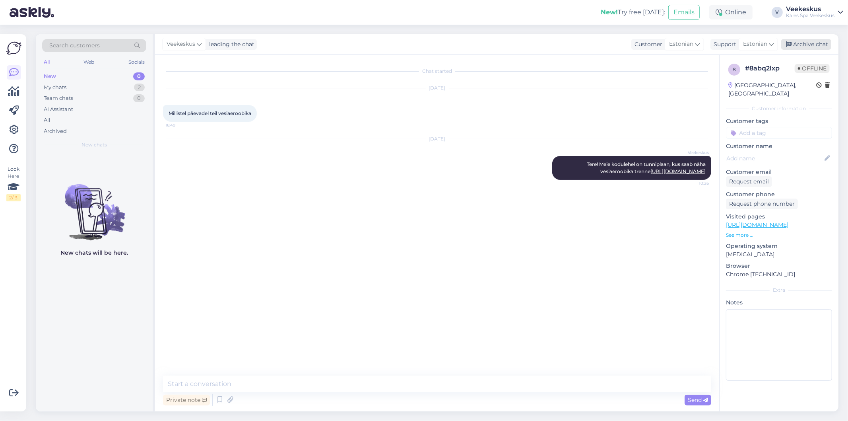
click at [811, 46] on div "Archive chat" at bounding box center [806, 44] width 50 height 11
click at [87, 87] on div "My chats 1" at bounding box center [94, 87] width 104 height 11
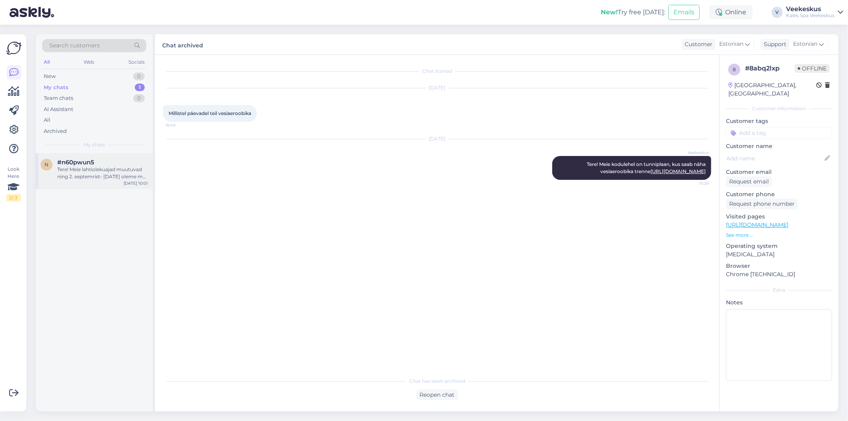
click at [107, 183] on div "n #n60pwun5 Tere! Meie lahtiolekuajad muutuvad ning 2. septemrist- [DATE] oleme…" at bounding box center [94, 171] width 117 height 36
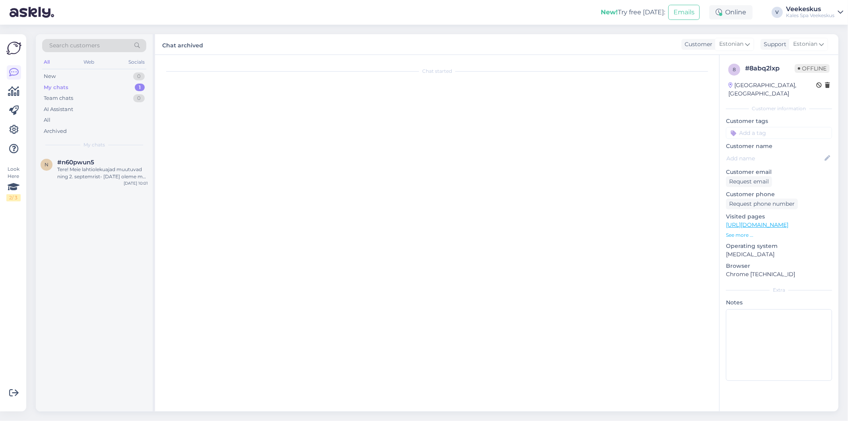
scroll to position [969, 0]
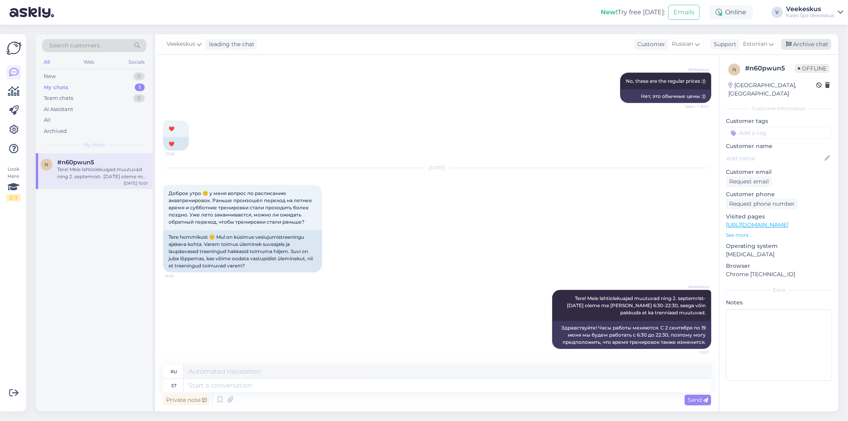
click at [812, 47] on div "Archive chat" at bounding box center [806, 44] width 50 height 11
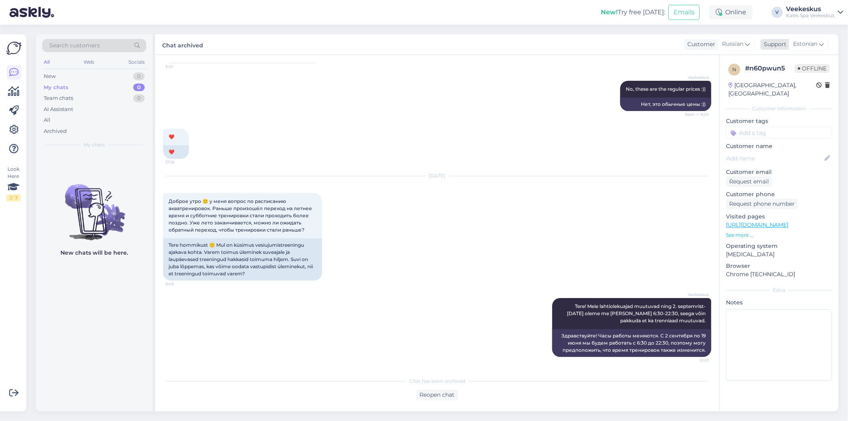
scroll to position [961, 0]
